Goal: Information Seeking & Learning: Check status

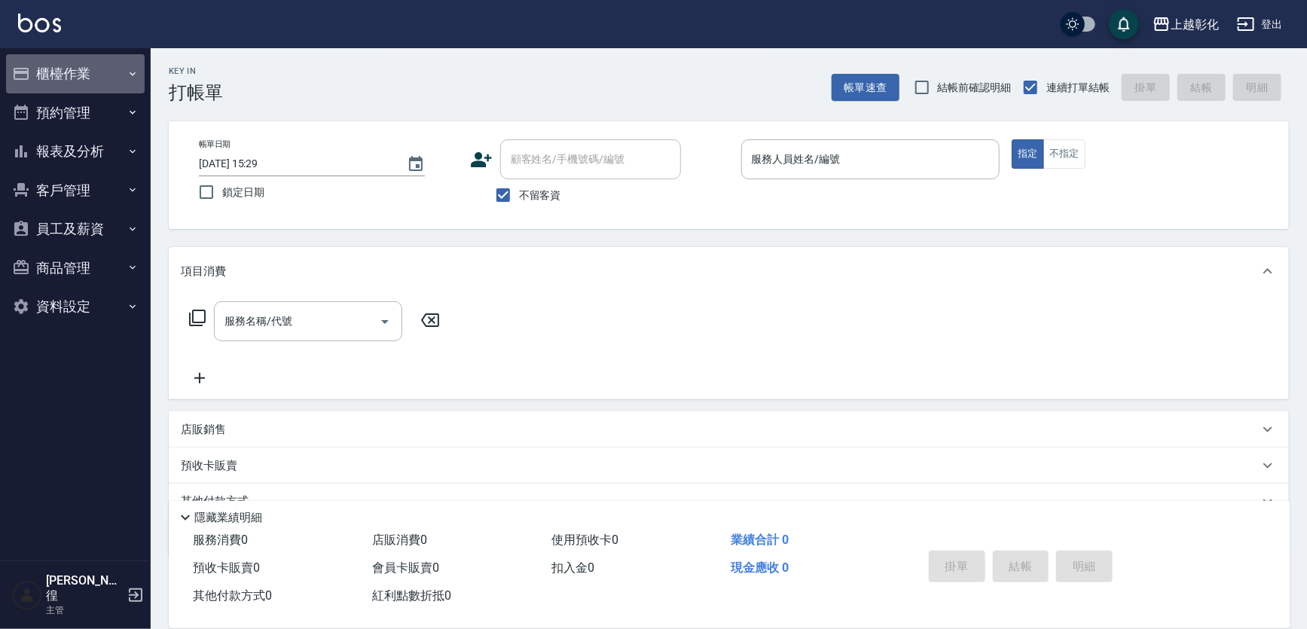
click at [54, 69] on button "櫃檯作業" at bounding box center [75, 73] width 139 height 39
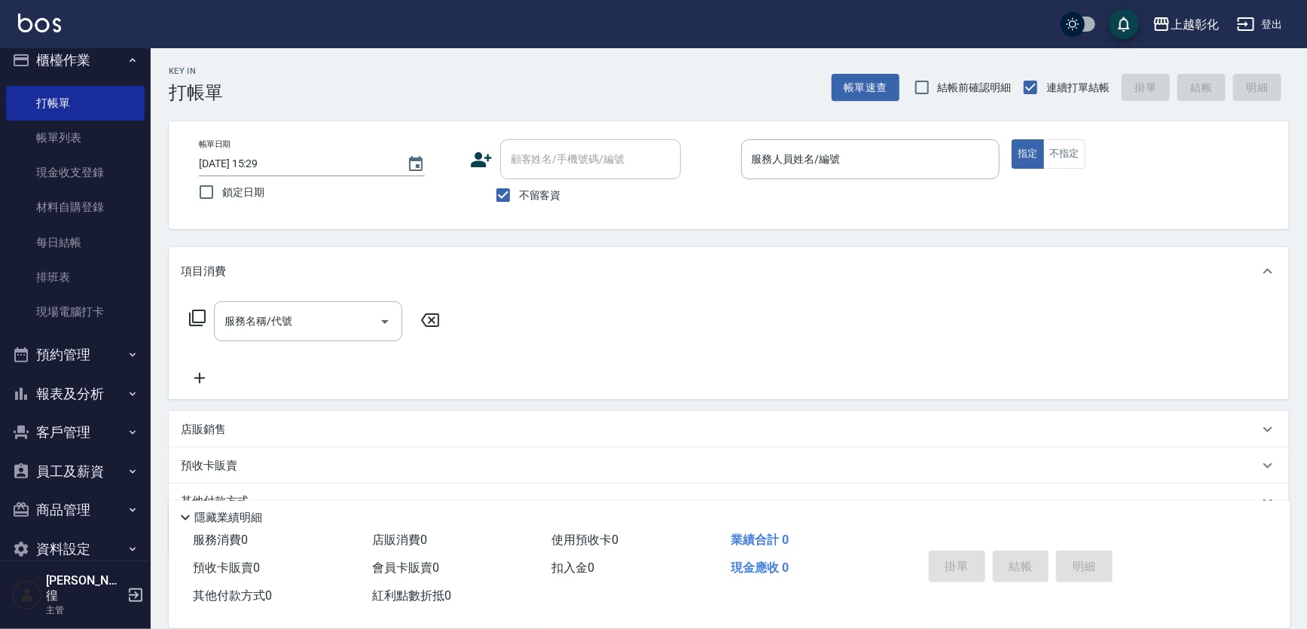
scroll to position [25, 0]
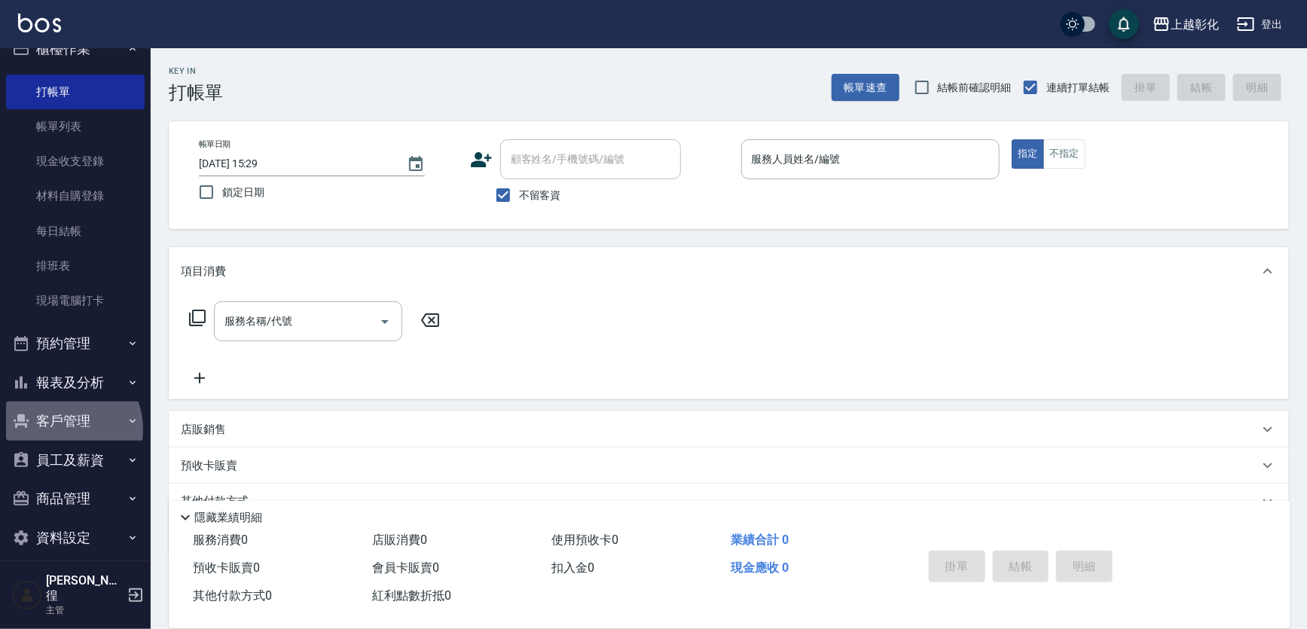
click at [60, 430] on button "客戶管理" at bounding box center [75, 421] width 139 height 39
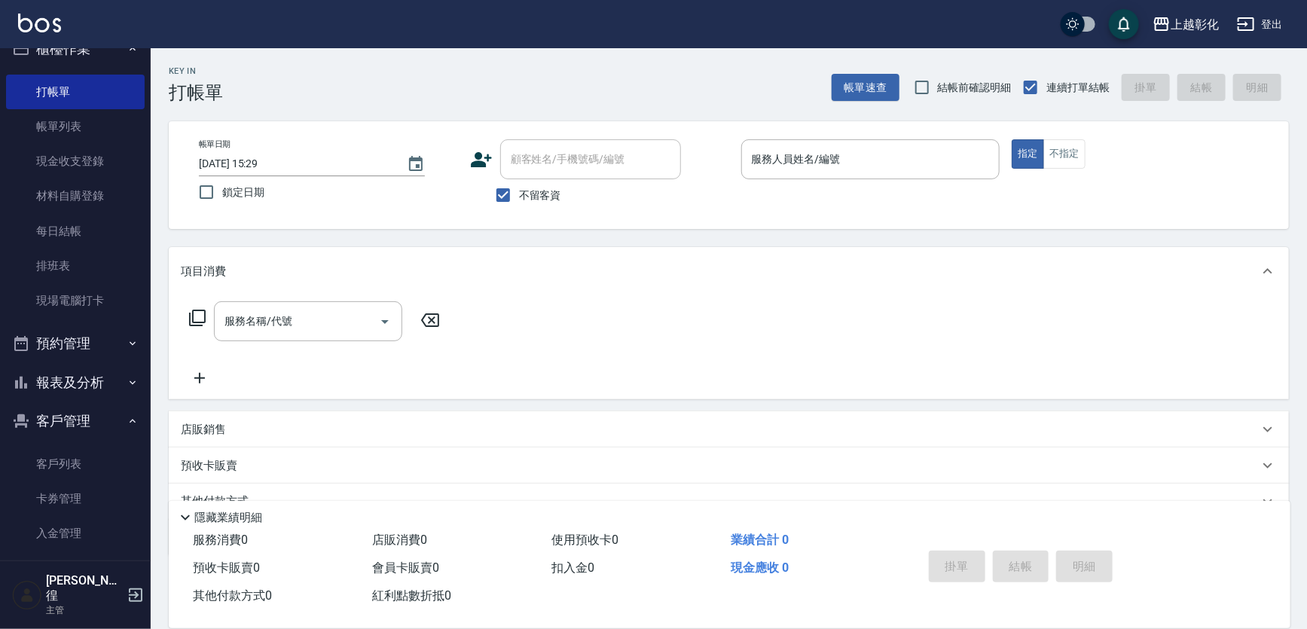
click at [488, 309] on div "服務名稱/代號 服務名稱/代號" at bounding box center [729, 347] width 1121 height 104
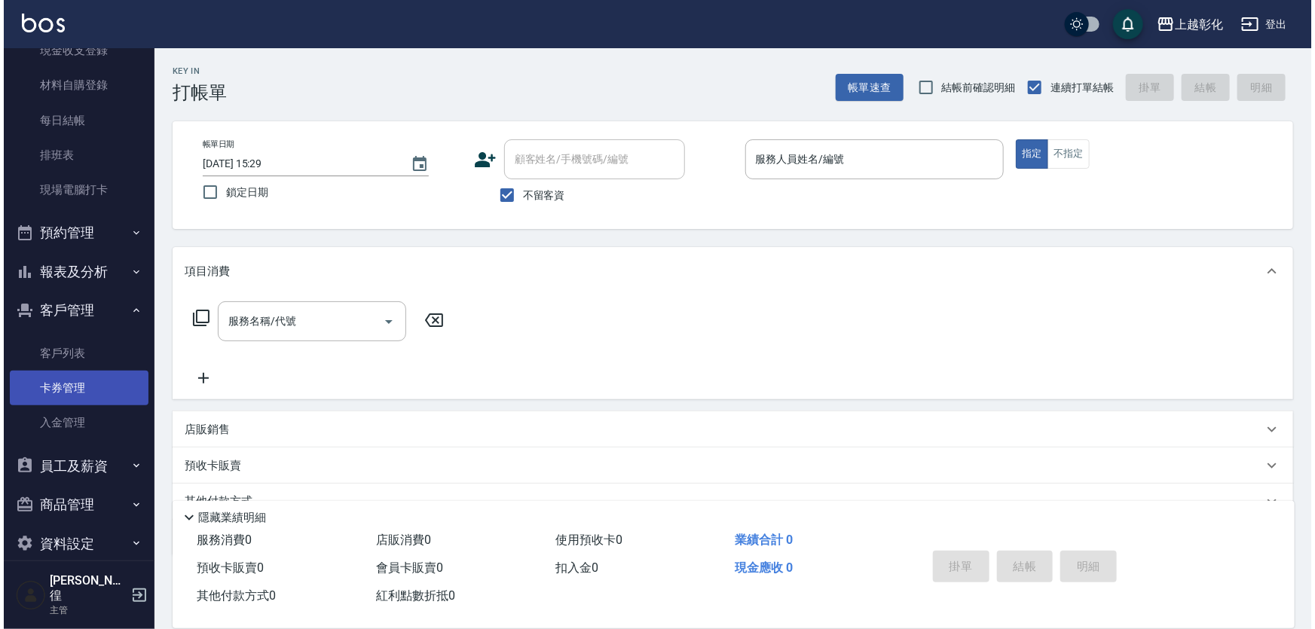
scroll to position [142, 0]
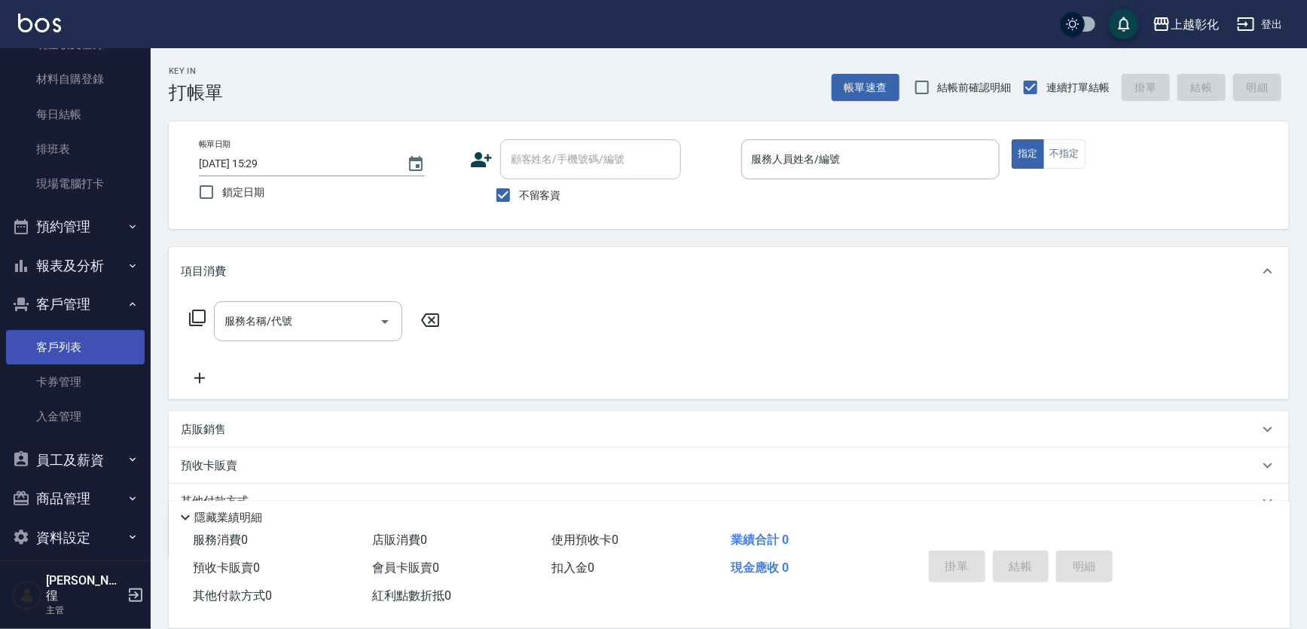
click at [50, 337] on link "客戶列表" at bounding box center [75, 347] width 139 height 35
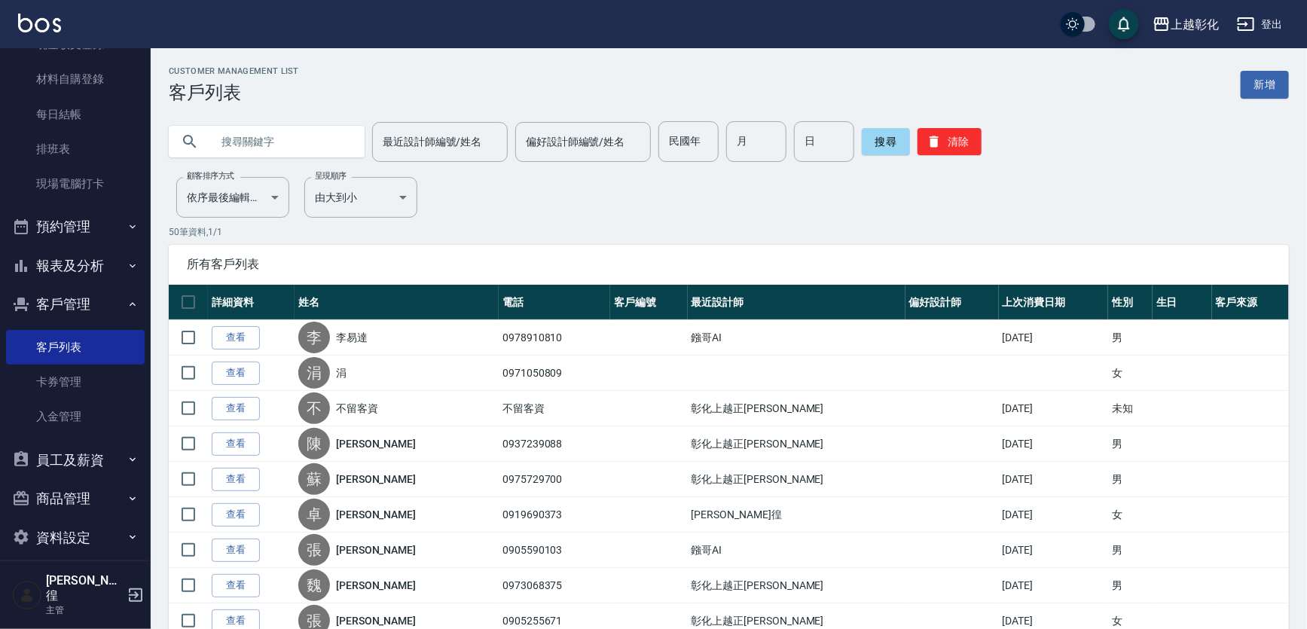
click at [234, 148] on input "text" at bounding box center [282, 141] width 142 height 41
type input "q"
type input "陪"
type input "[PERSON_NAME]"
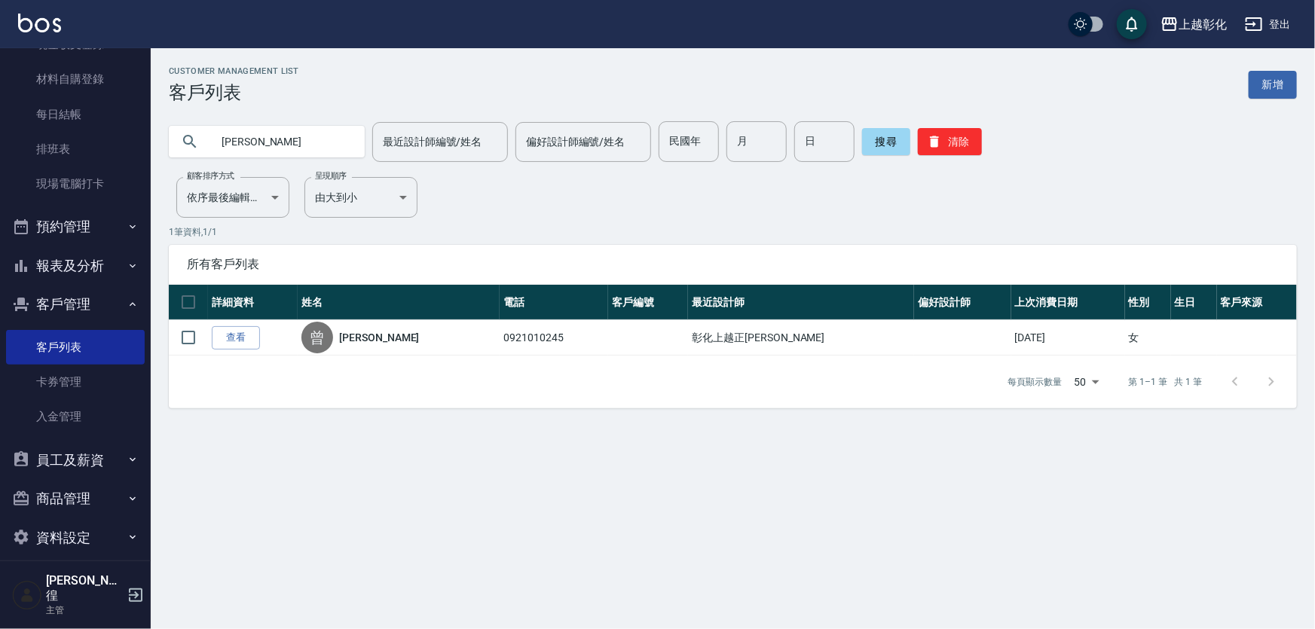
click at [131, 304] on button "客戶管理" at bounding box center [75, 304] width 139 height 39
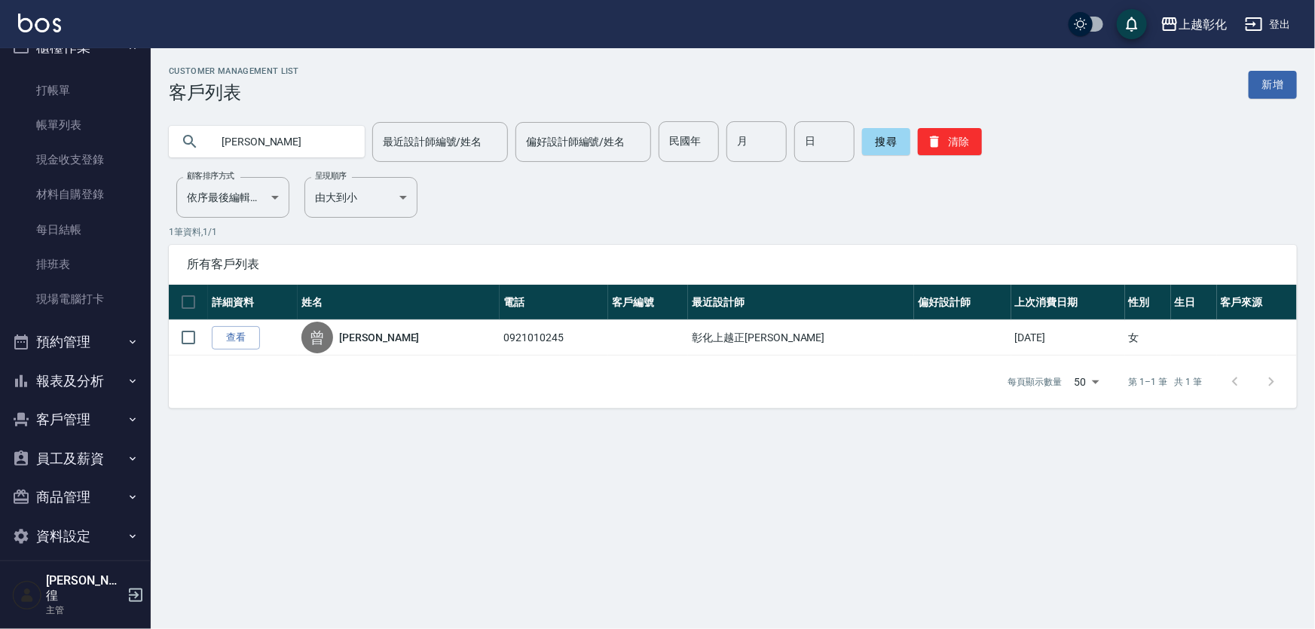
scroll to position [25, 0]
click at [93, 384] on button "報表及分析" at bounding box center [75, 382] width 139 height 39
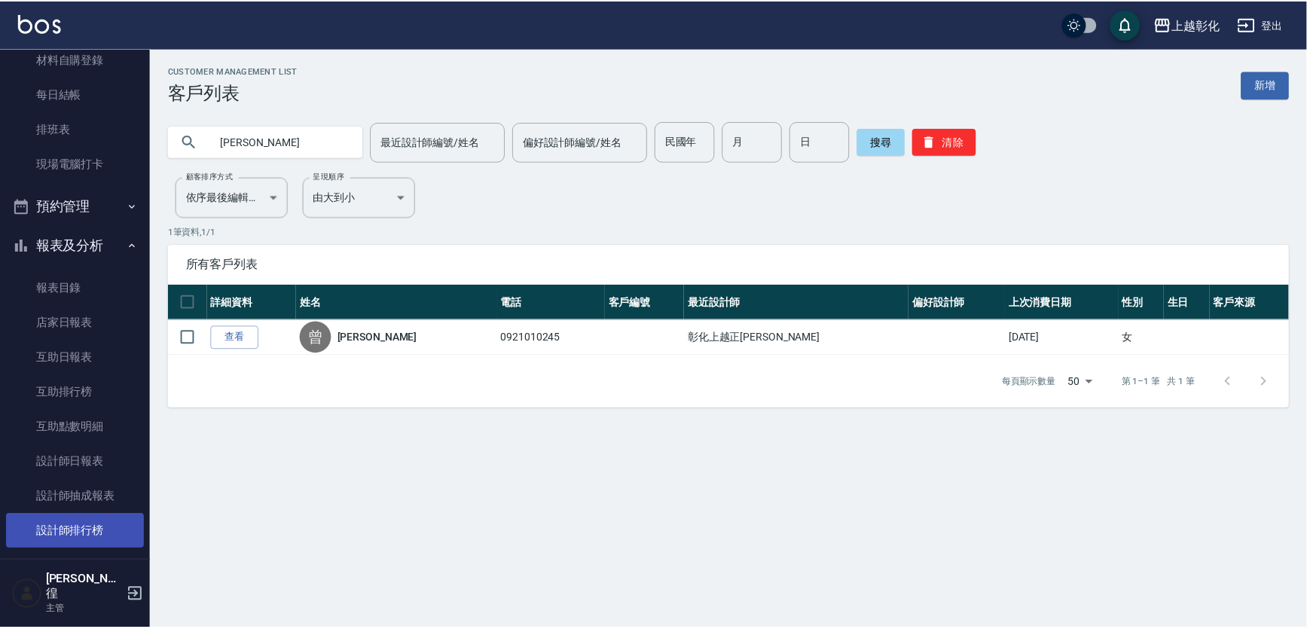
scroll to position [231, 0]
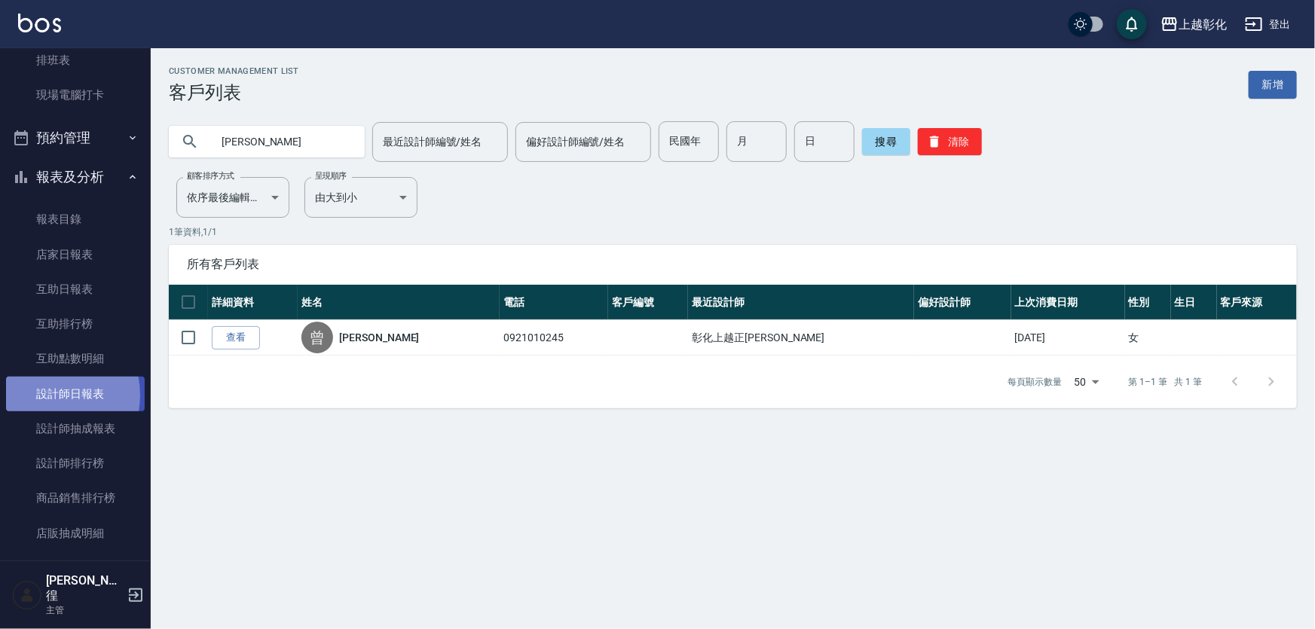
click at [43, 394] on link "設計師日報表" at bounding box center [75, 394] width 139 height 35
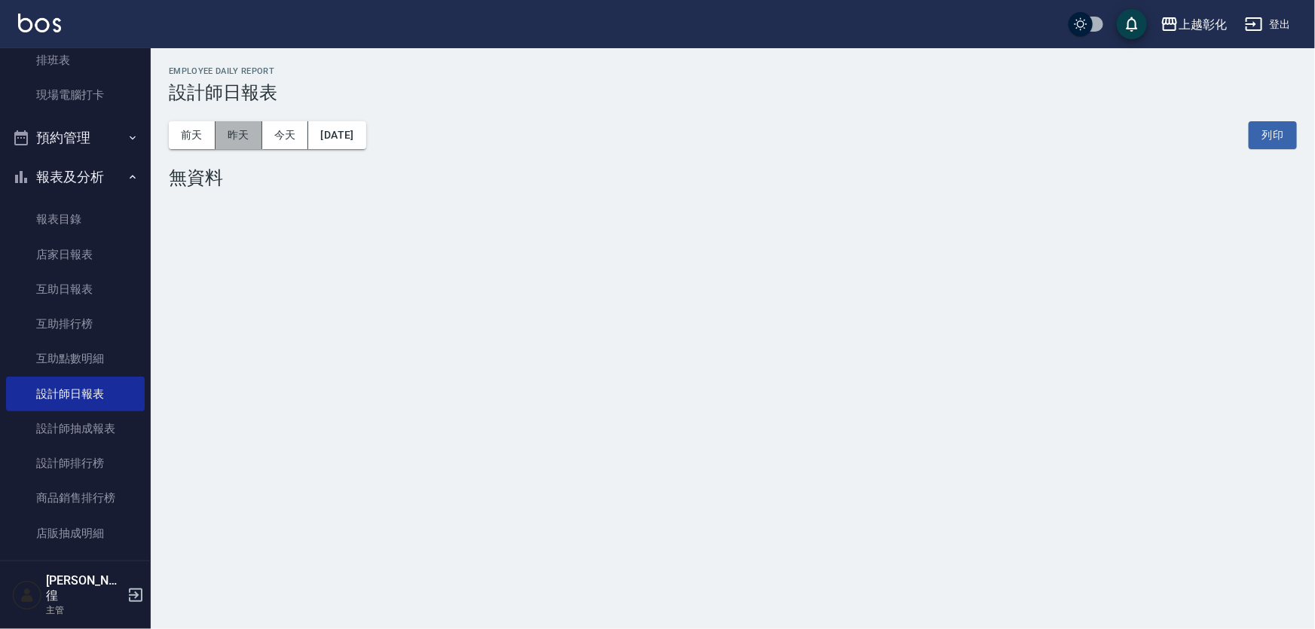
click at [246, 138] on button "昨天" at bounding box center [239, 135] width 47 height 28
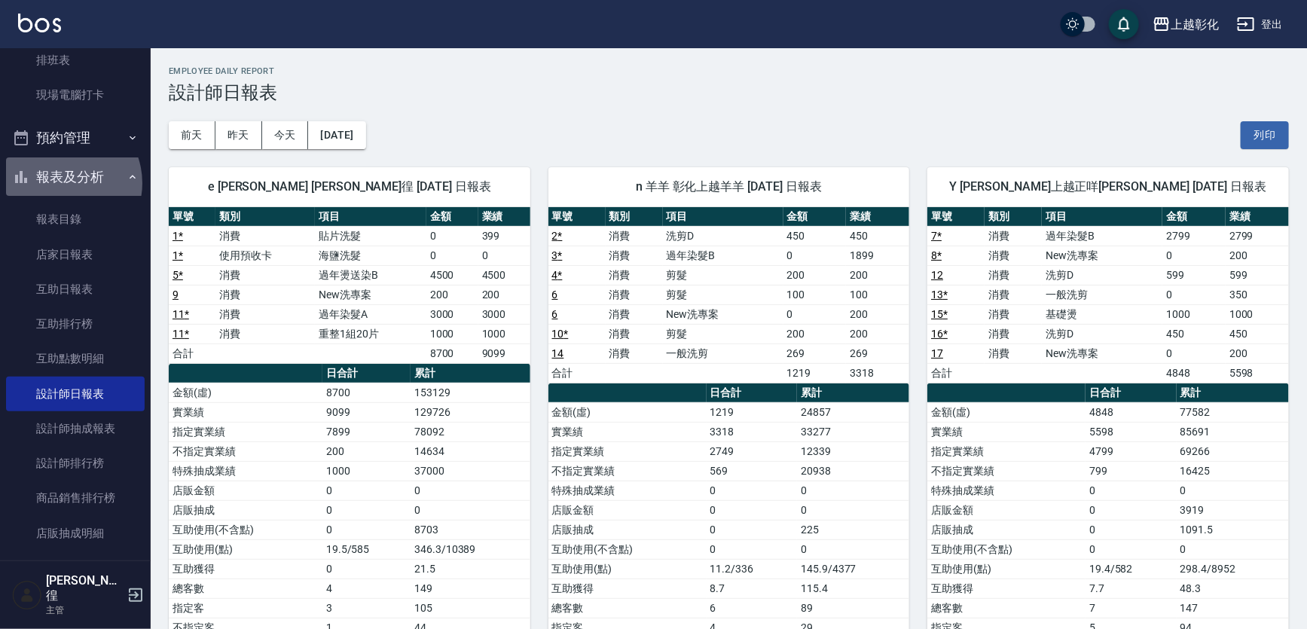
click at [62, 182] on button "報表及分析" at bounding box center [75, 177] width 139 height 39
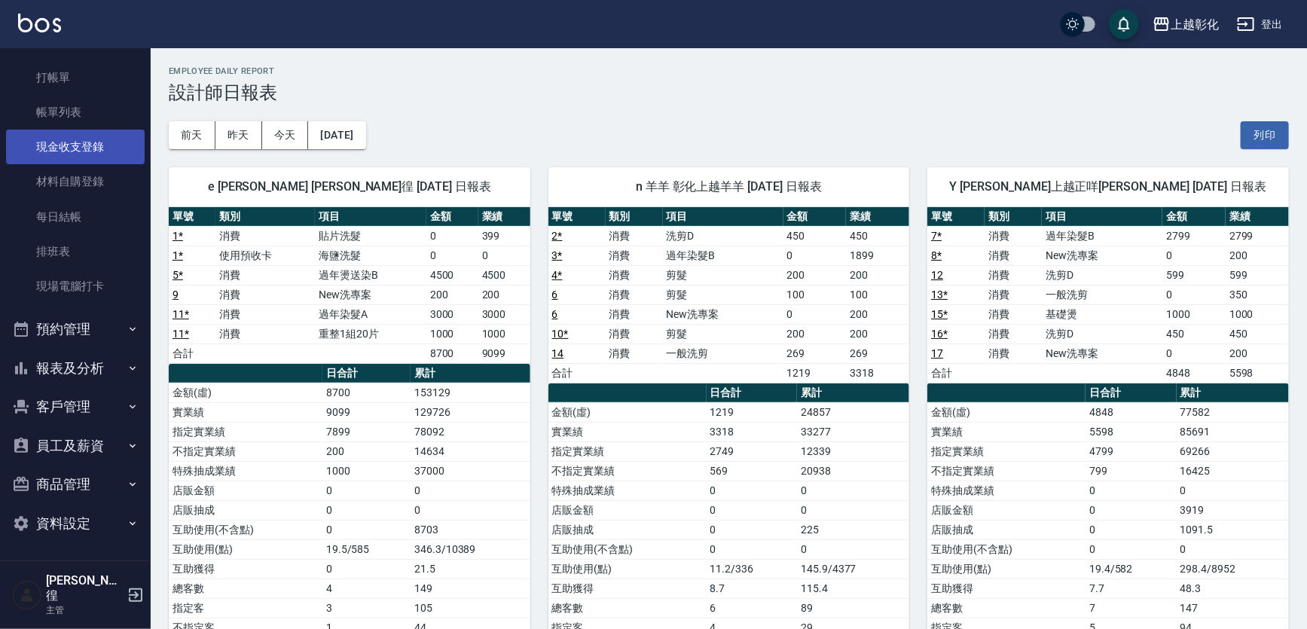
scroll to position [25, 0]
